Goal: Task Accomplishment & Management: Complete application form

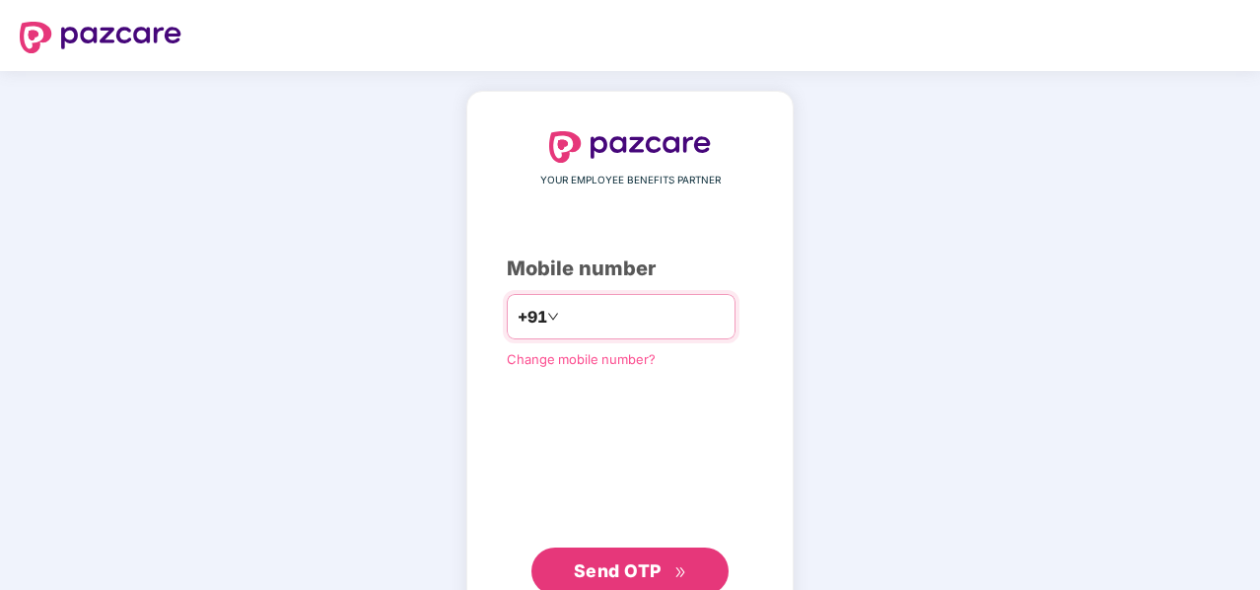
click at [718, 311] on input "number" at bounding box center [644, 317] width 162 height 32
type input "**********"
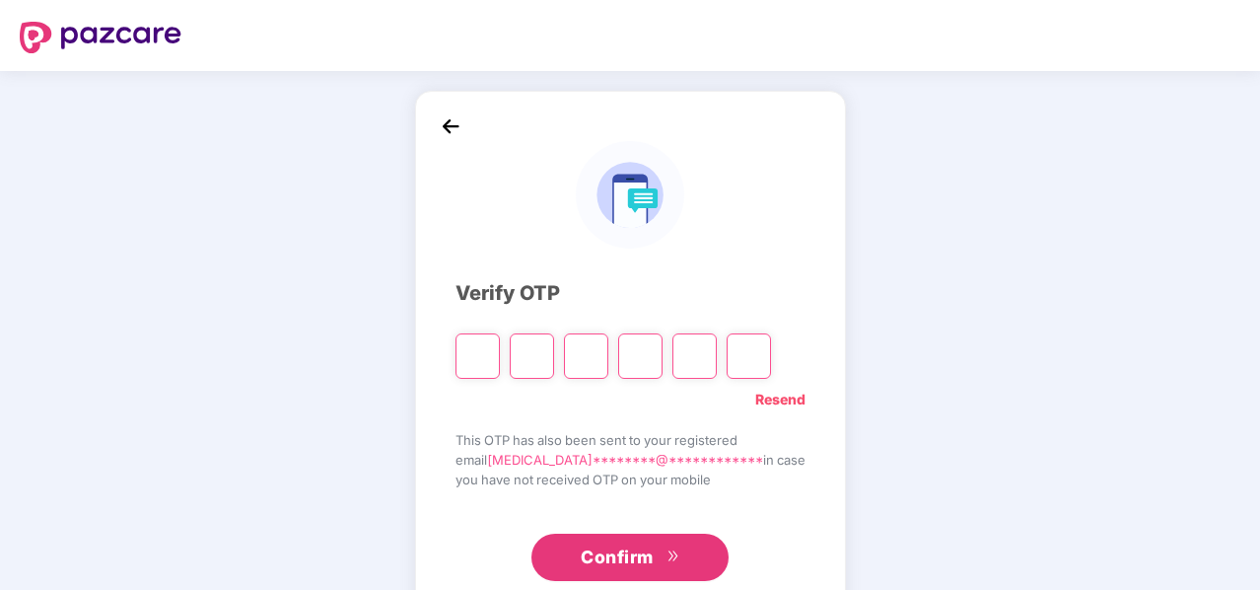
type input "*"
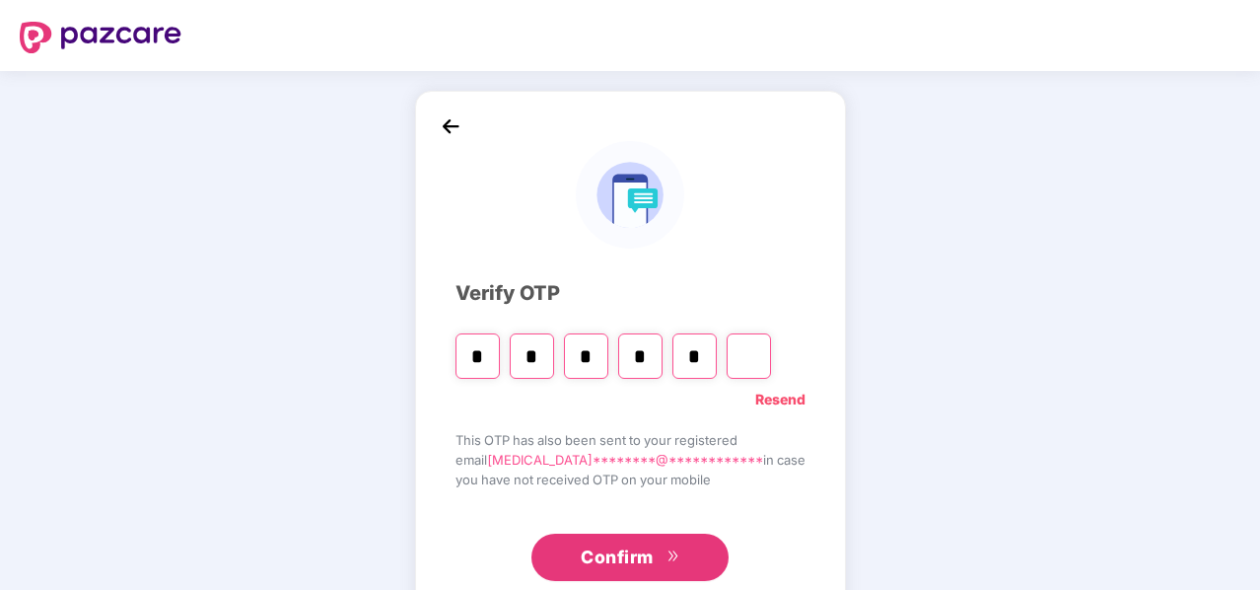
type input "*"
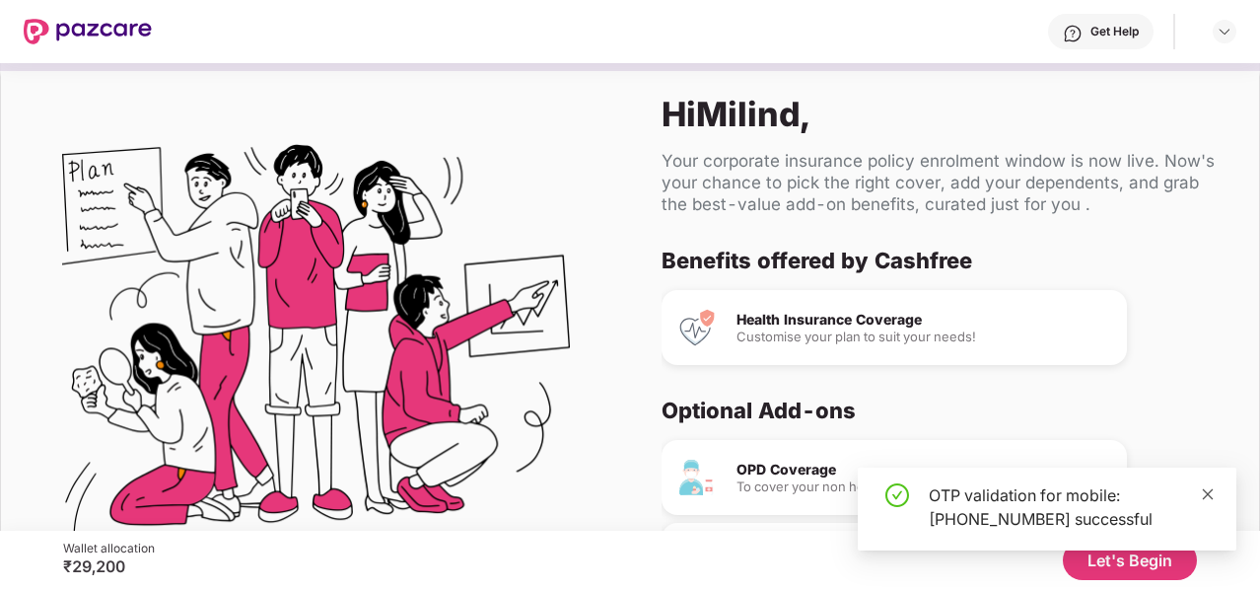
click at [1206, 495] on icon "close" at bounding box center [1208, 493] width 11 height 11
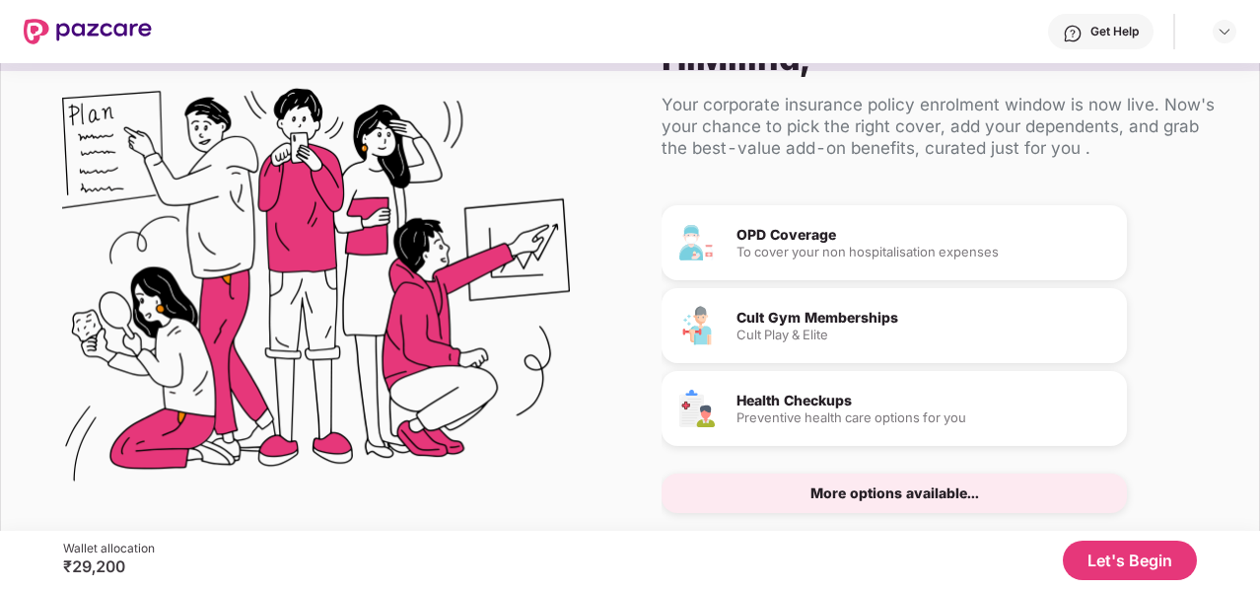
scroll to position [103, 0]
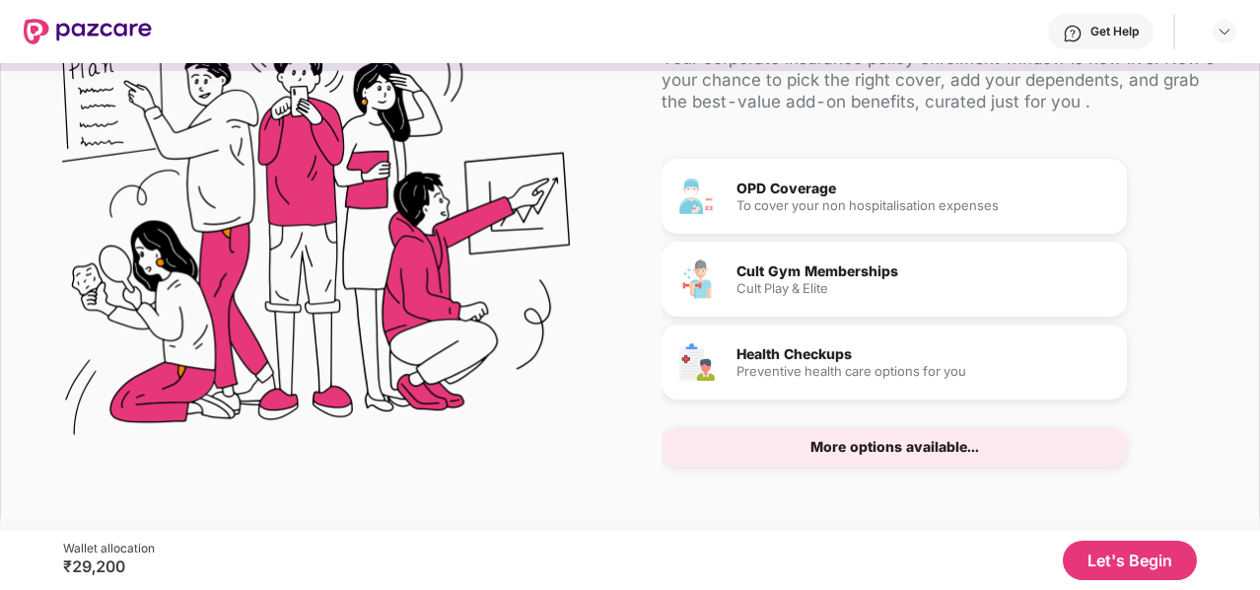
click at [1037, 441] on div "More options available..." at bounding box center [894, 446] width 465 height 39
click at [872, 463] on div "More options available..." at bounding box center [894, 446] width 465 height 39
click at [1134, 560] on button "Let's Begin" at bounding box center [1130, 559] width 134 height 39
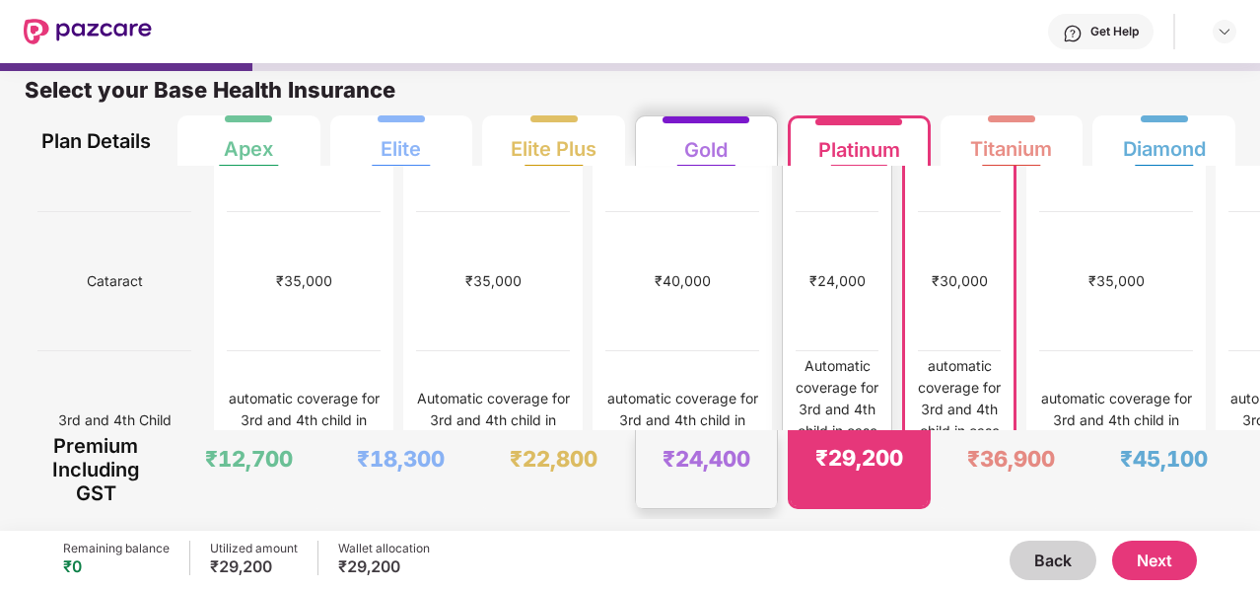
scroll to position [1203, 0]
click at [1128, 560] on button "Next" at bounding box center [1154, 559] width 85 height 39
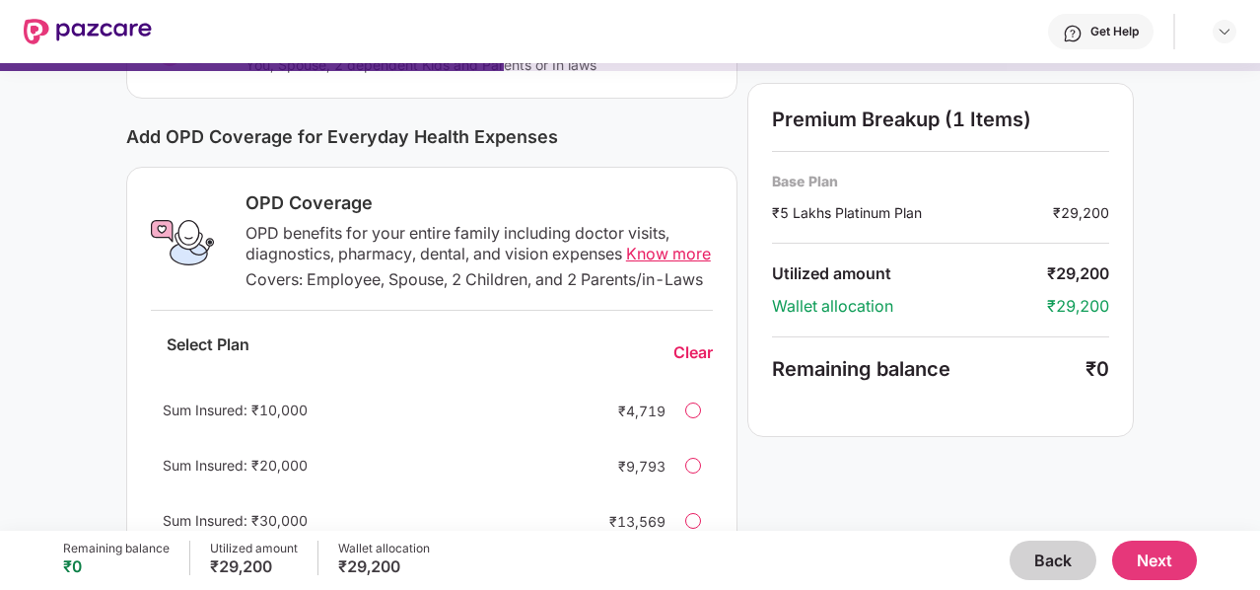
scroll to position [215, 0]
click at [653, 260] on span "Know more" at bounding box center [668, 253] width 85 height 20
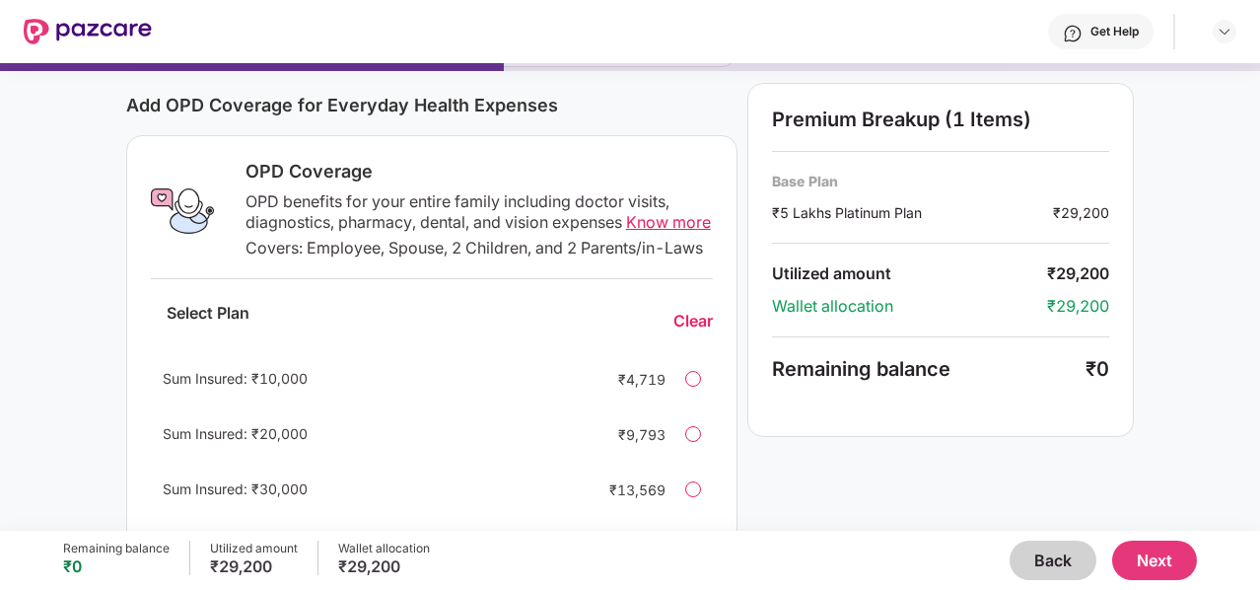
scroll to position [0, 0]
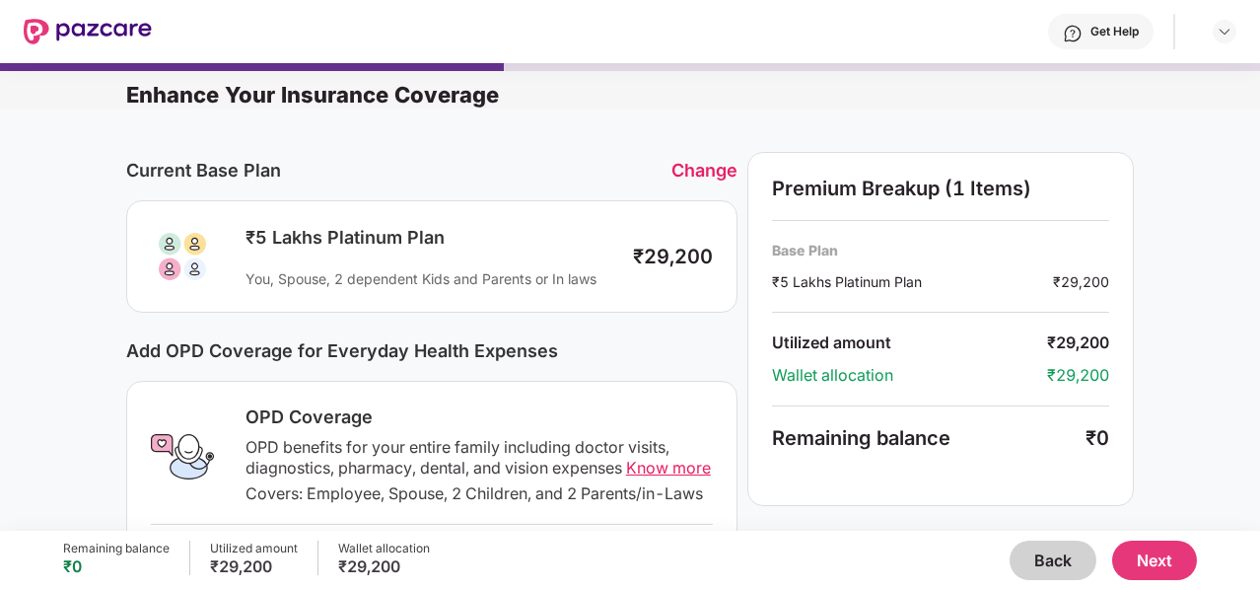
click at [1164, 549] on button "Next" at bounding box center [1154, 559] width 85 height 39
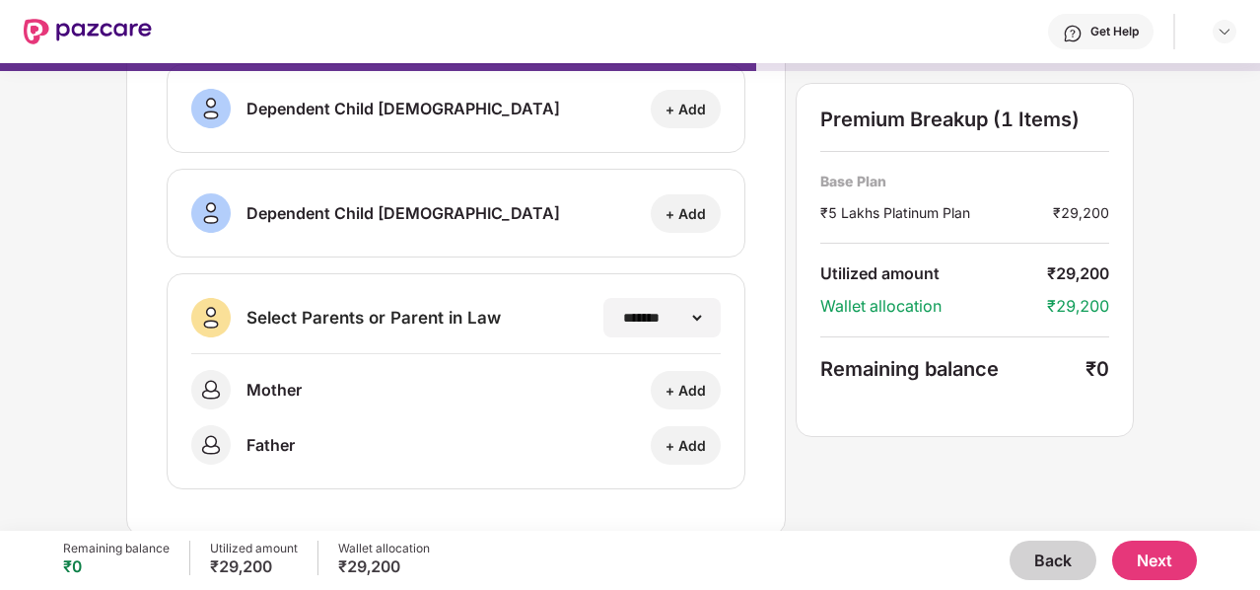
scroll to position [365, 0]
click at [1166, 549] on button "Next" at bounding box center [1154, 559] width 85 height 39
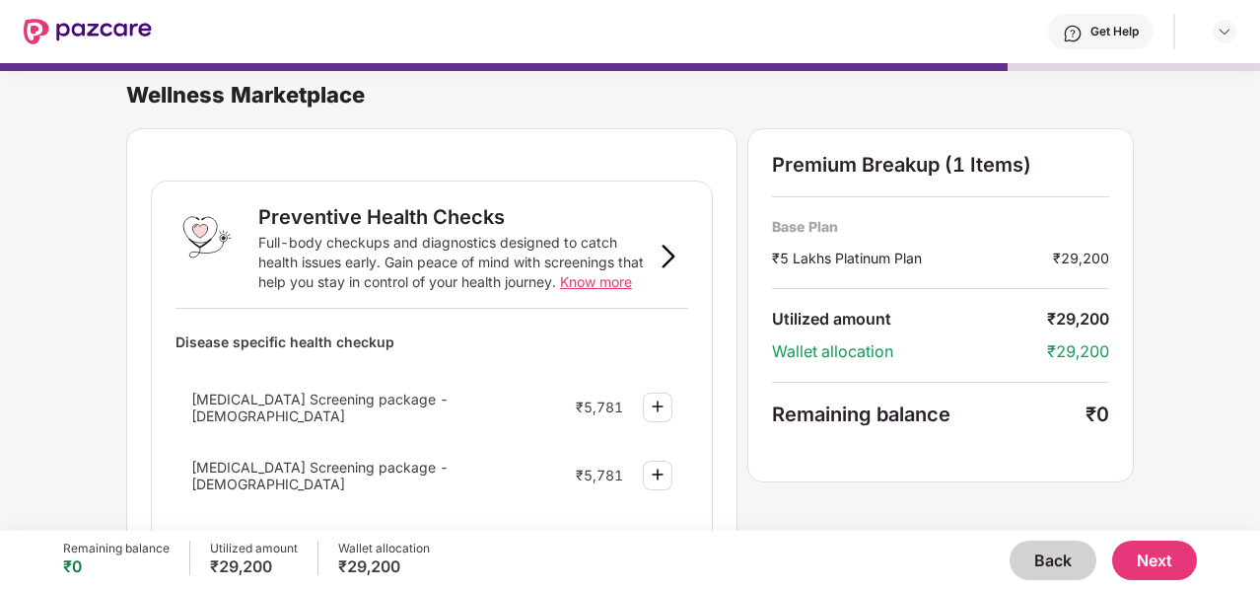
click at [612, 271] on div "Full-body checkups and diagnostics designed to catch health issues early. Gain …" at bounding box center [453, 262] width 390 height 59
click at [599, 279] on span "Know more" at bounding box center [596, 281] width 72 height 17
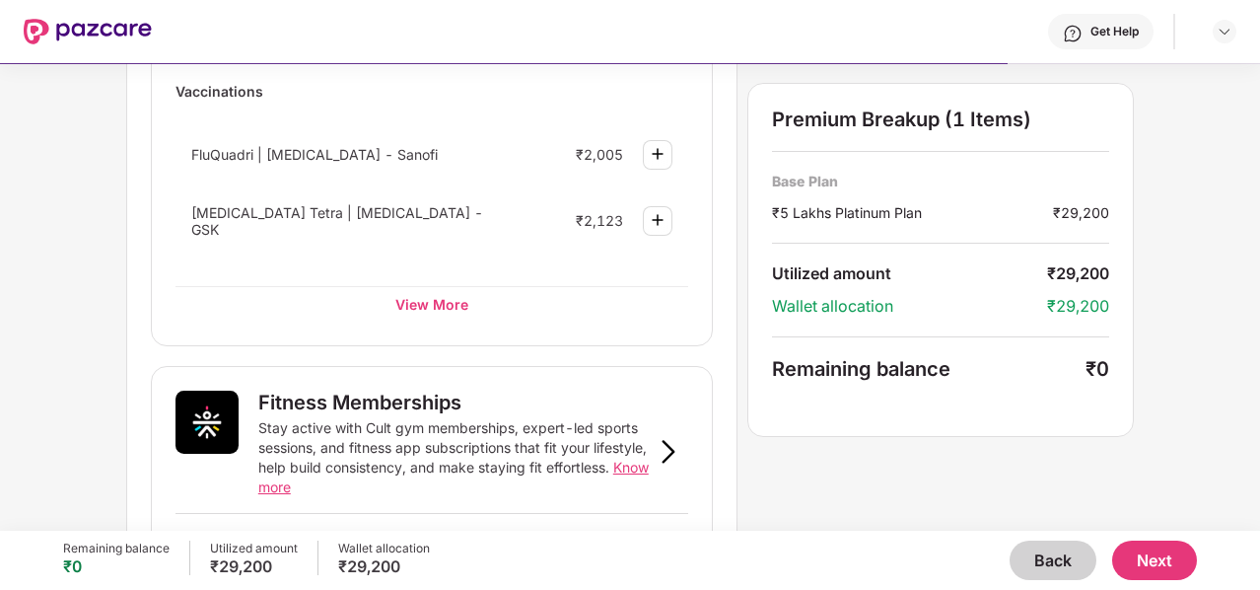
scroll to position [460, 0]
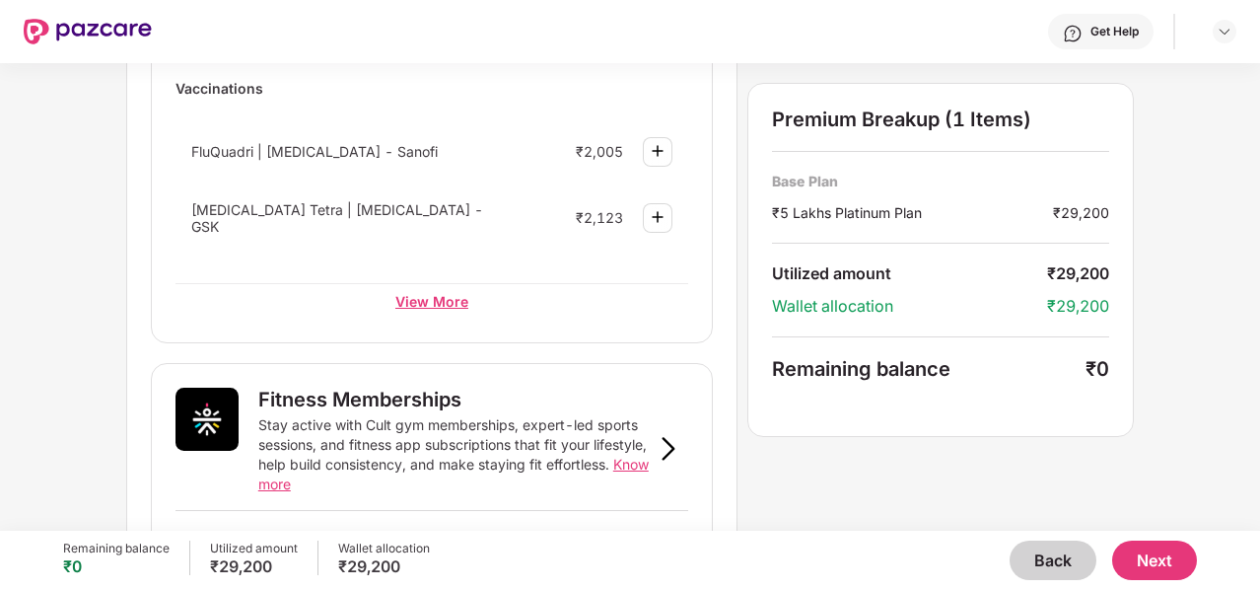
click at [445, 291] on div "View More" at bounding box center [432, 300] width 513 height 35
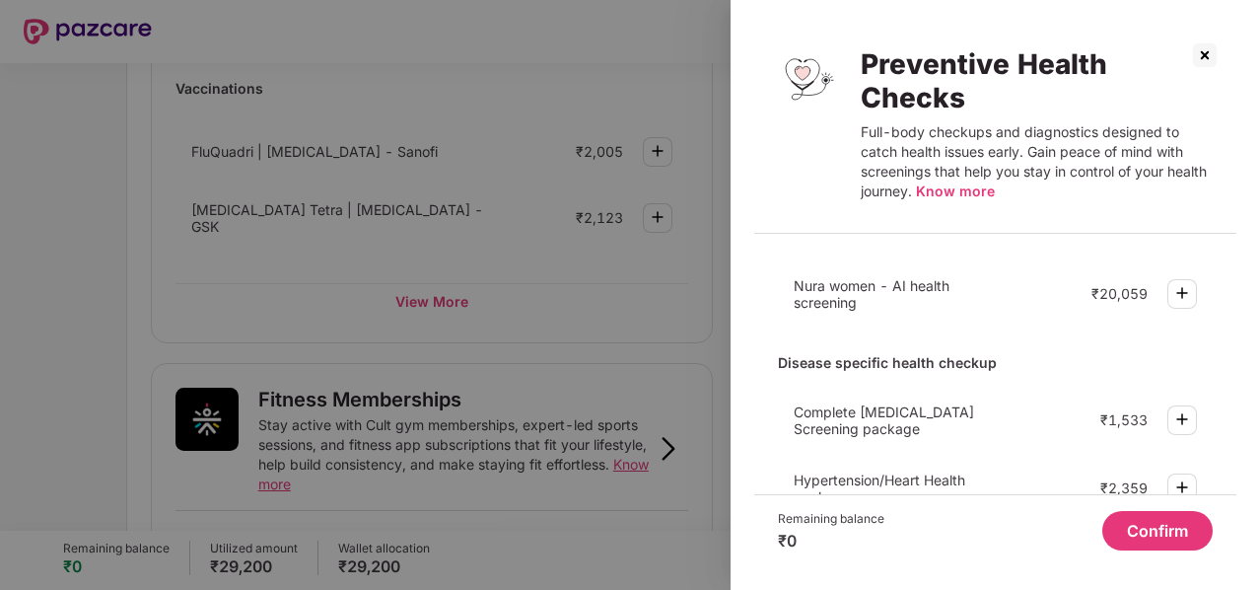
scroll to position [0, 0]
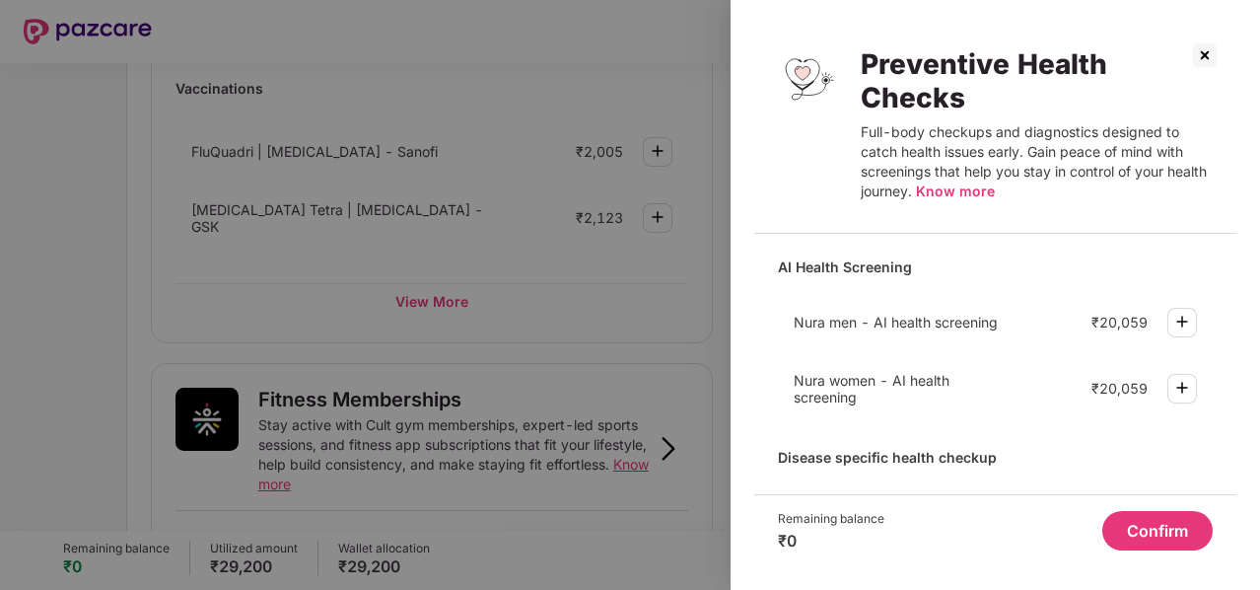
click at [1198, 60] on img at bounding box center [1205, 55] width 32 height 32
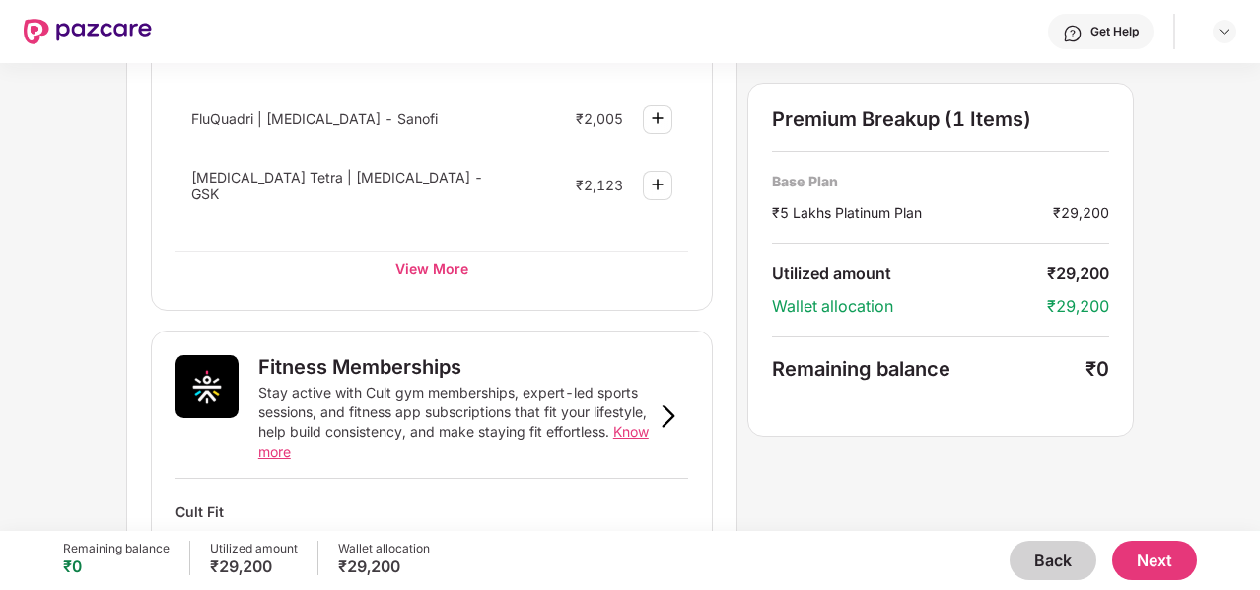
scroll to position [498, 0]
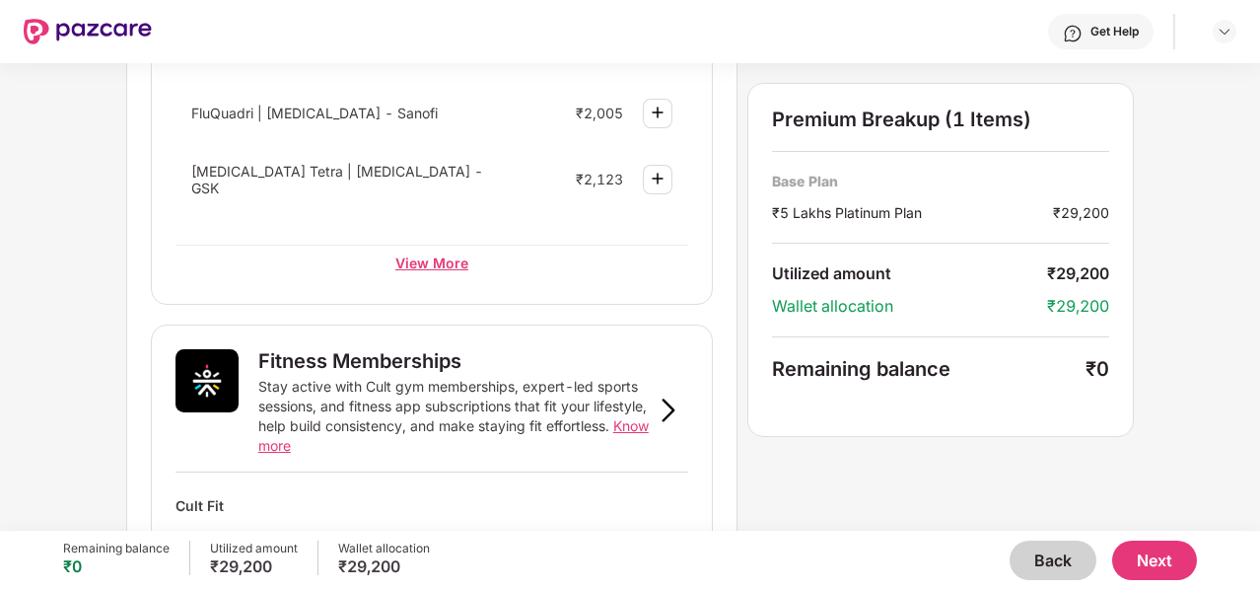
click at [415, 258] on div "View More" at bounding box center [432, 262] width 513 height 35
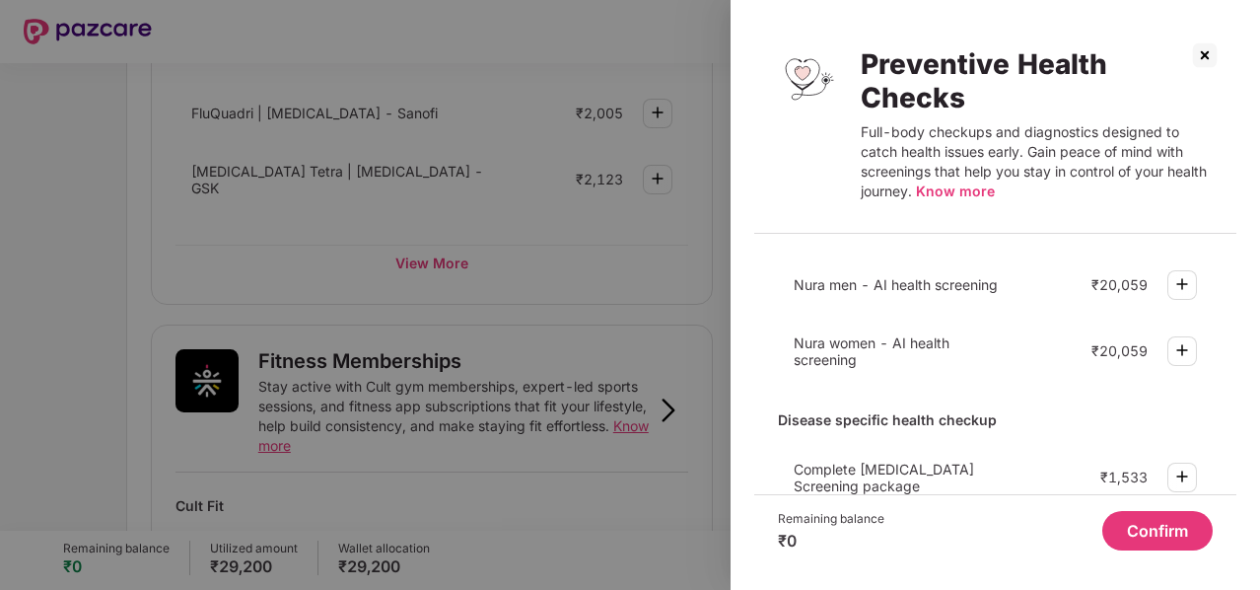
scroll to position [0, 0]
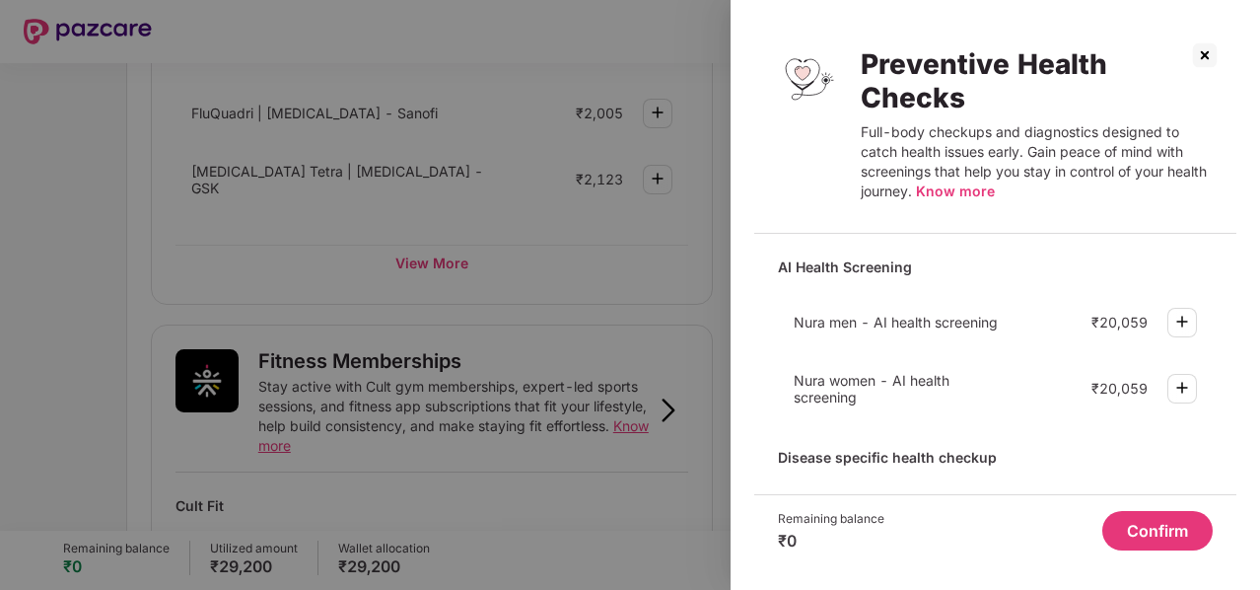
click at [1194, 63] on img at bounding box center [1205, 55] width 32 height 32
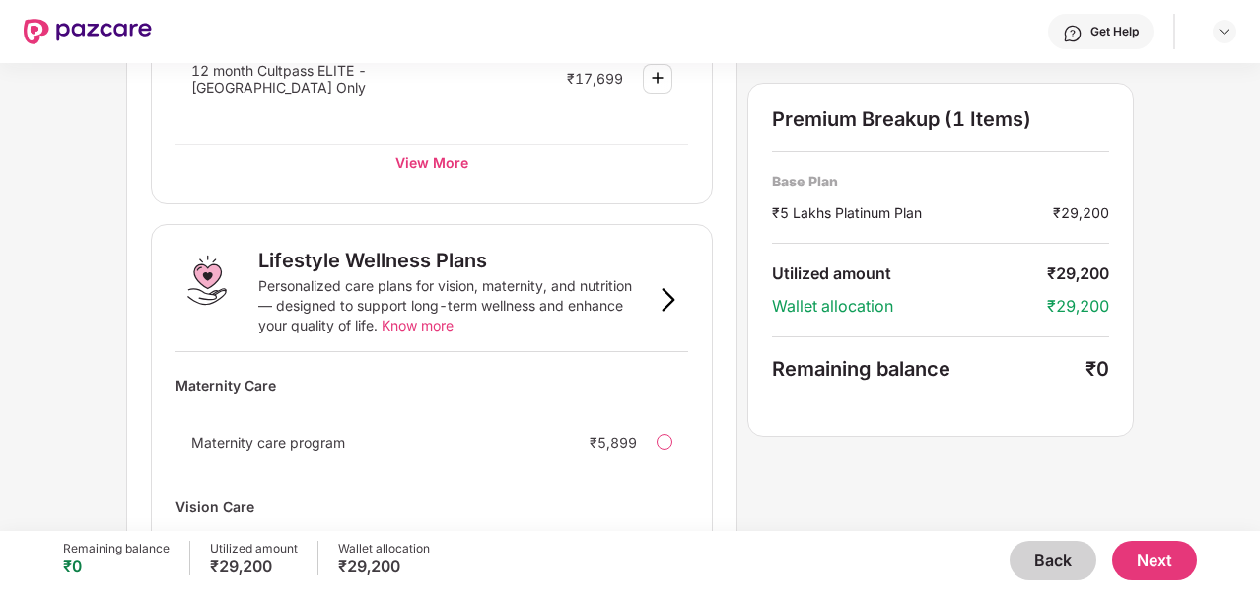
scroll to position [1192, 0]
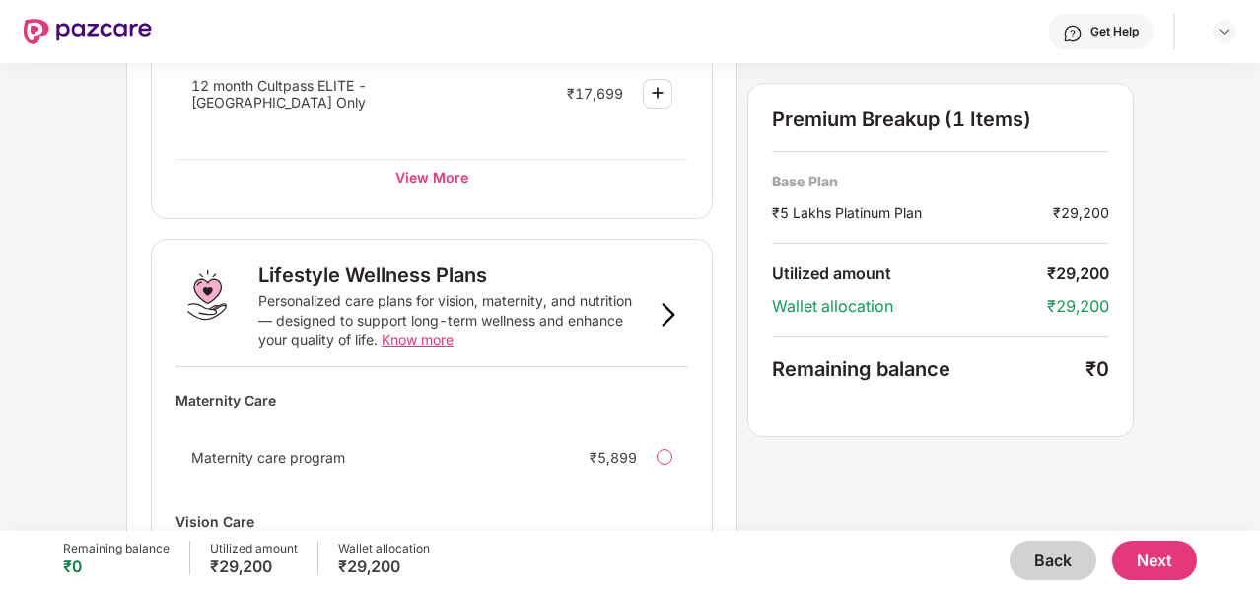
click at [431, 331] on span "Know more" at bounding box center [418, 339] width 72 height 17
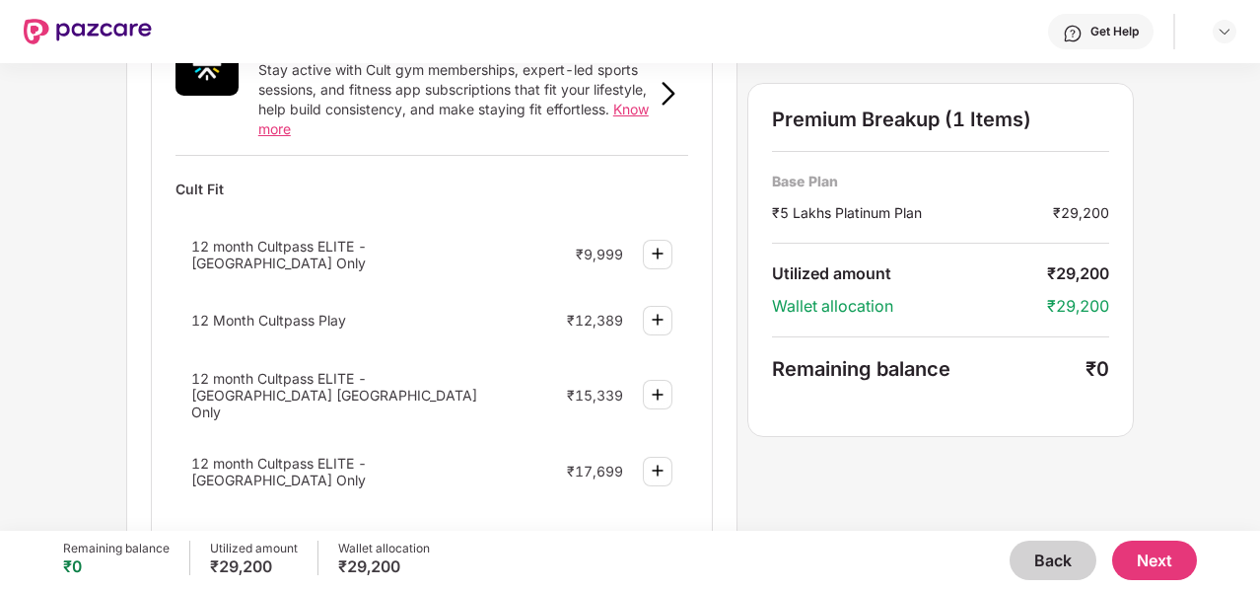
scroll to position [841, 0]
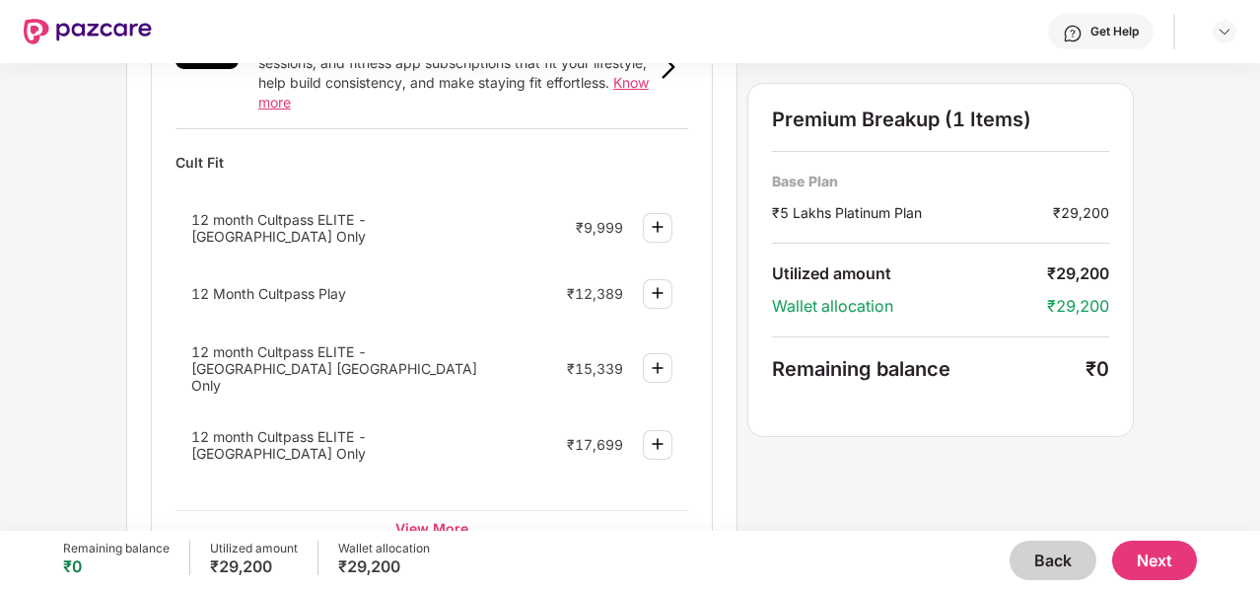
click at [1158, 547] on button "Next" at bounding box center [1154, 559] width 85 height 39
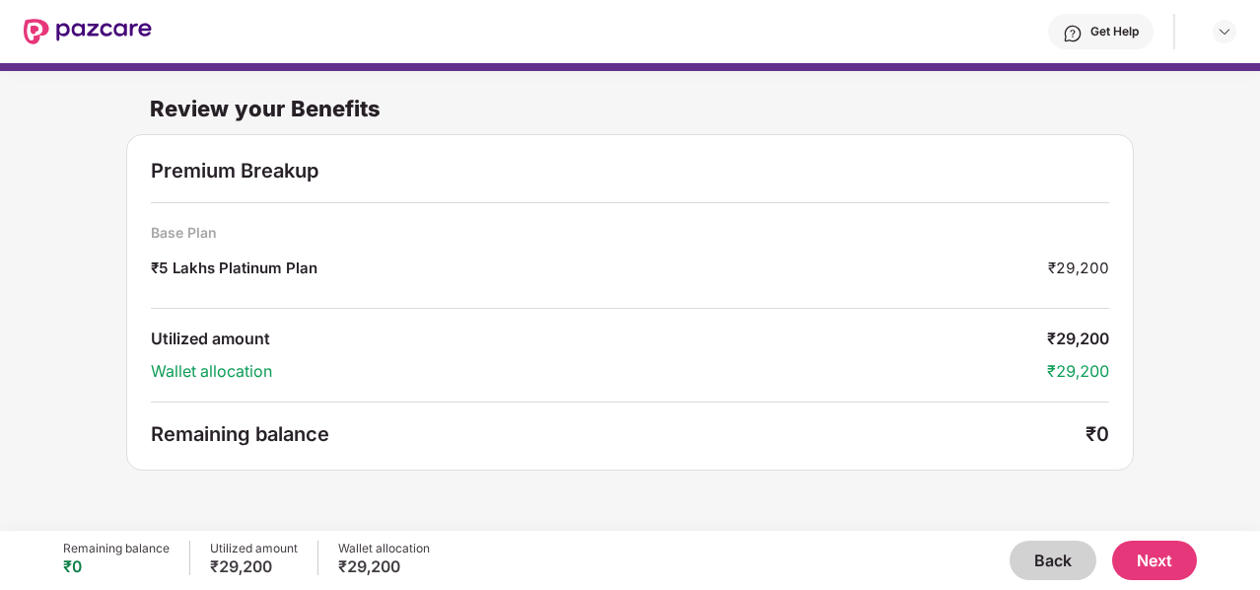
click at [1185, 573] on button "Next" at bounding box center [1154, 559] width 85 height 39
